Goal: Task Accomplishment & Management: Complete application form

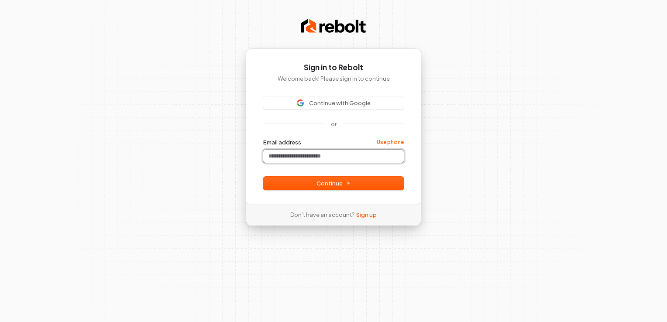
click at [311, 158] on input "Email address" at bounding box center [333, 156] width 141 height 13
click at [468, 151] on div "Sign in to Rebolt Welcome back! Please sign in to continue Continue with Google…" at bounding box center [333, 161] width 667 height 322
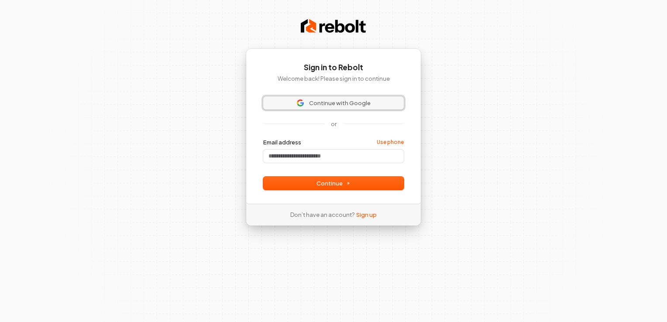
click at [349, 102] on span "Continue with Google" at bounding box center [340, 103] width 62 height 8
